Goal: Task Accomplishment & Management: Use online tool/utility

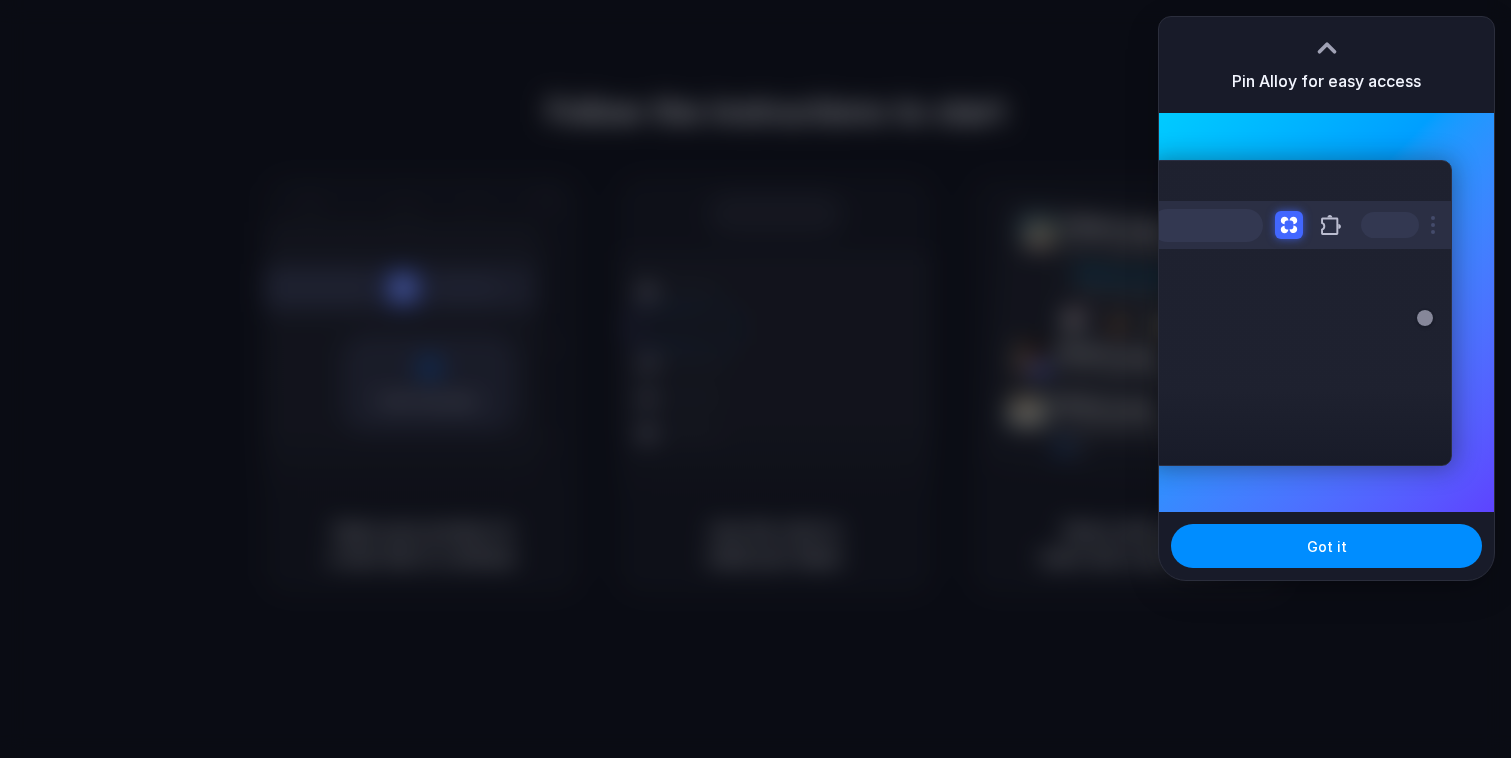
click at [959, 293] on div at bounding box center [755, 379] width 1511 height 758
click at [1307, 540] on button "Got it" at bounding box center [1326, 546] width 311 height 44
